Goal: Transaction & Acquisition: Purchase product/service

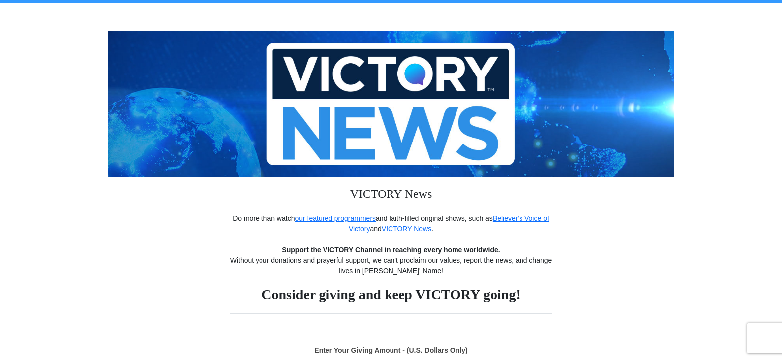
scroll to position [50, 0]
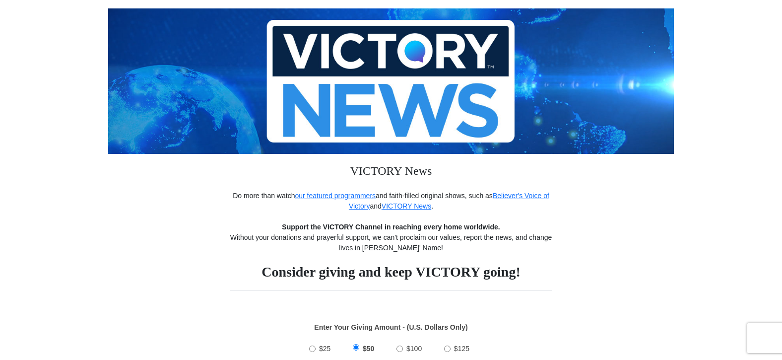
click at [384, 69] on img at bounding box center [391, 80] width 566 height 145
click at [381, 102] on img at bounding box center [391, 80] width 566 height 145
click at [188, 124] on img at bounding box center [391, 80] width 566 height 145
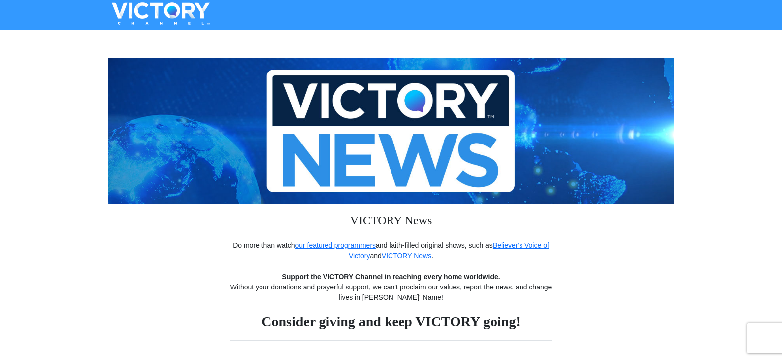
click at [160, 15] on img at bounding box center [161, 13] width 124 height 22
drag, startPoint x: 160, startPoint y: 15, endPoint x: 184, endPoint y: 1, distance: 27.6
click at [160, 15] on img at bounding box center [161, 13] width 124 height 22
